Goal: Find specific page/section: Find specific page/section

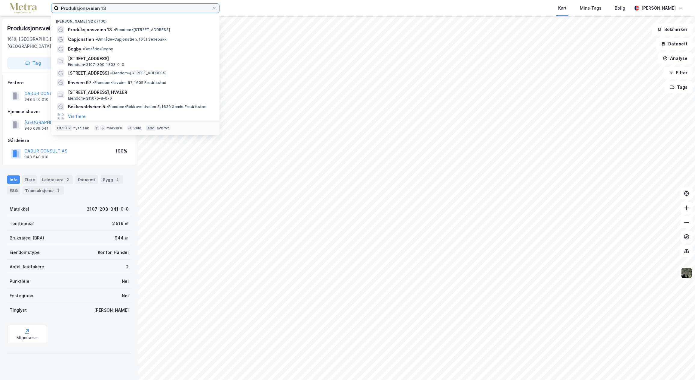
drag, startPoint x: 67, startPoint y: 6, endPoint x: 9, endPoint y: 6, distance: 58.0
click at [9, 6] on div "Produksjonsveien 13 Nylige søk (100) Produksjonsveien 13 • Eiendom • [STREET_AD…" at bounding box center [347, 8] width 695 height 16
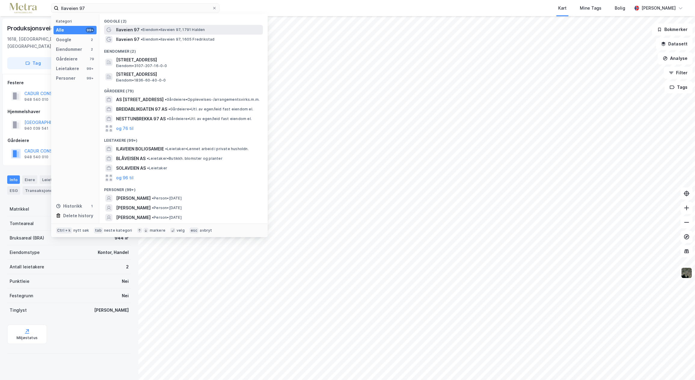
click at [156, 28] on span "• [PERSON_NAME] 97, 1791 Halden" at bounding box center [173, 29] width 64 height 5
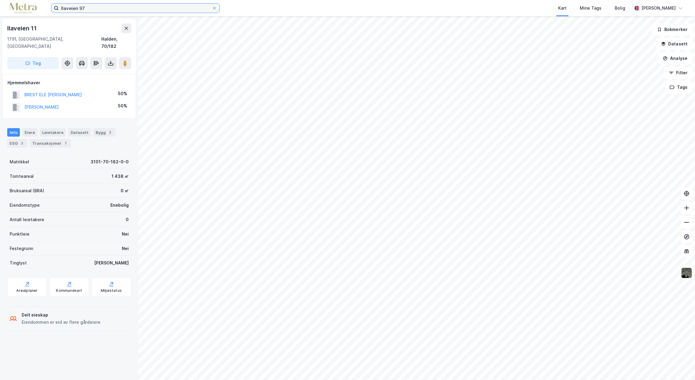
click at [104, 8] on input "Ilaveien 97" at bounding box center [135, 8] width 153 height 9
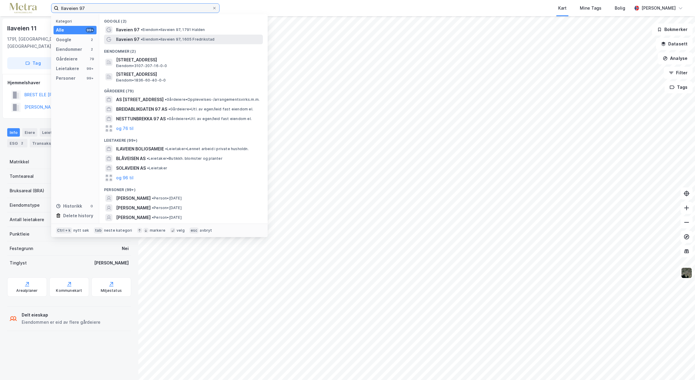
type input "Ilaveien 97"
click at [158, 41] on span "• [PERSON_NAME] 97, 1605 Fredrikstad" at bounding box center [178, 39] width 74 height 5
